Goal: Task Accomplishment & Management: Manage account settings

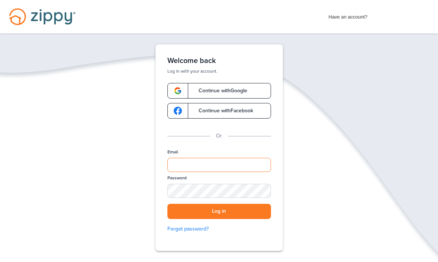
click at [211, 165] on input "Email" at bounding box center [218, 165] width 103 height 14
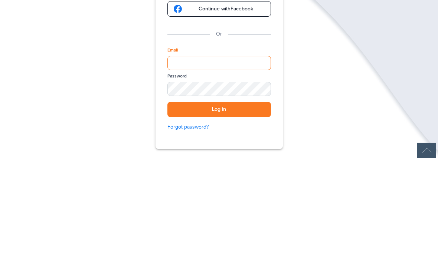
type input "**********"
click at [219, 204] on button "Log in" at bounding box center [218, 211] width 103 height 15
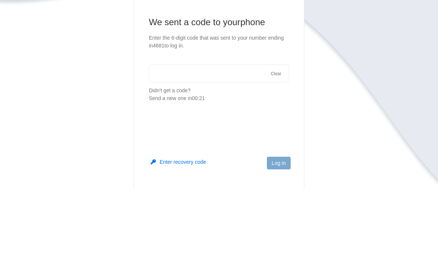
click at [180, 160] on p "Didn't get a code? Send a new one in 00:21" at bounding box center [219, 168] width 140 height 16
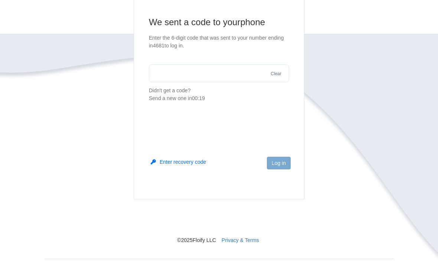
click at [177, 90] on p "Didn't get a code? Send a new one in 00:19" at bounding box center [219, 95] width 140 height 16
click at [215, 91] on button "Send a new one" at bounding box center [210, 91] width 37 height 8
click at [183, 75] on input "text" at bounding box center [219, 74] width 140 height 18
type input "******"
click at [279, 162] on button "Log in" at bounding box center [279, 163] width 24 height 13
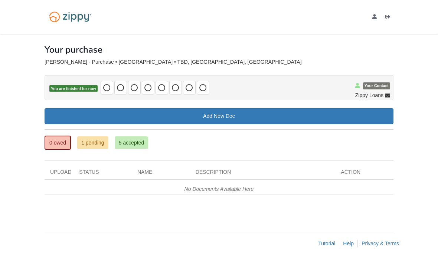
click at [93, 141] on link "1 pending" at bounding box center [92, 142] width 31 height 13
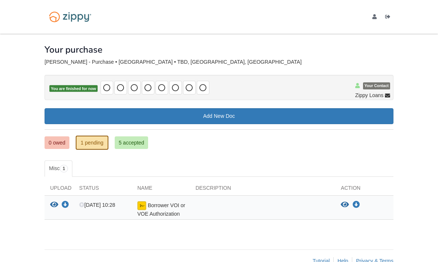
click at [69, 206] on icon "Download Borrower VOI or VOE Authorization" at bounding box center [65, 204] width 7 height 7
